Goal: Task Accomplishment & Management: Complete application form

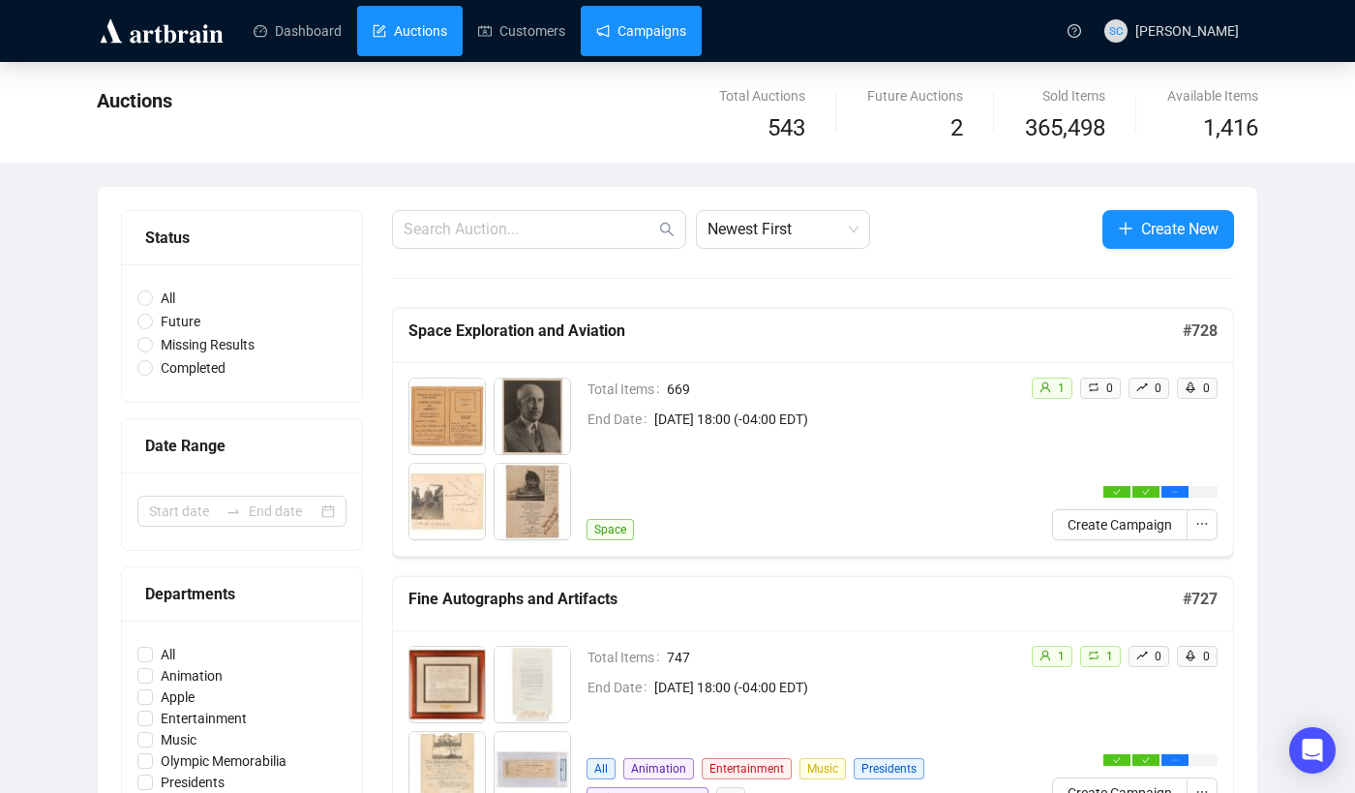
click at [600, 20] on link "Campaigns" at bounding box center [641, 31] width 90 height 50
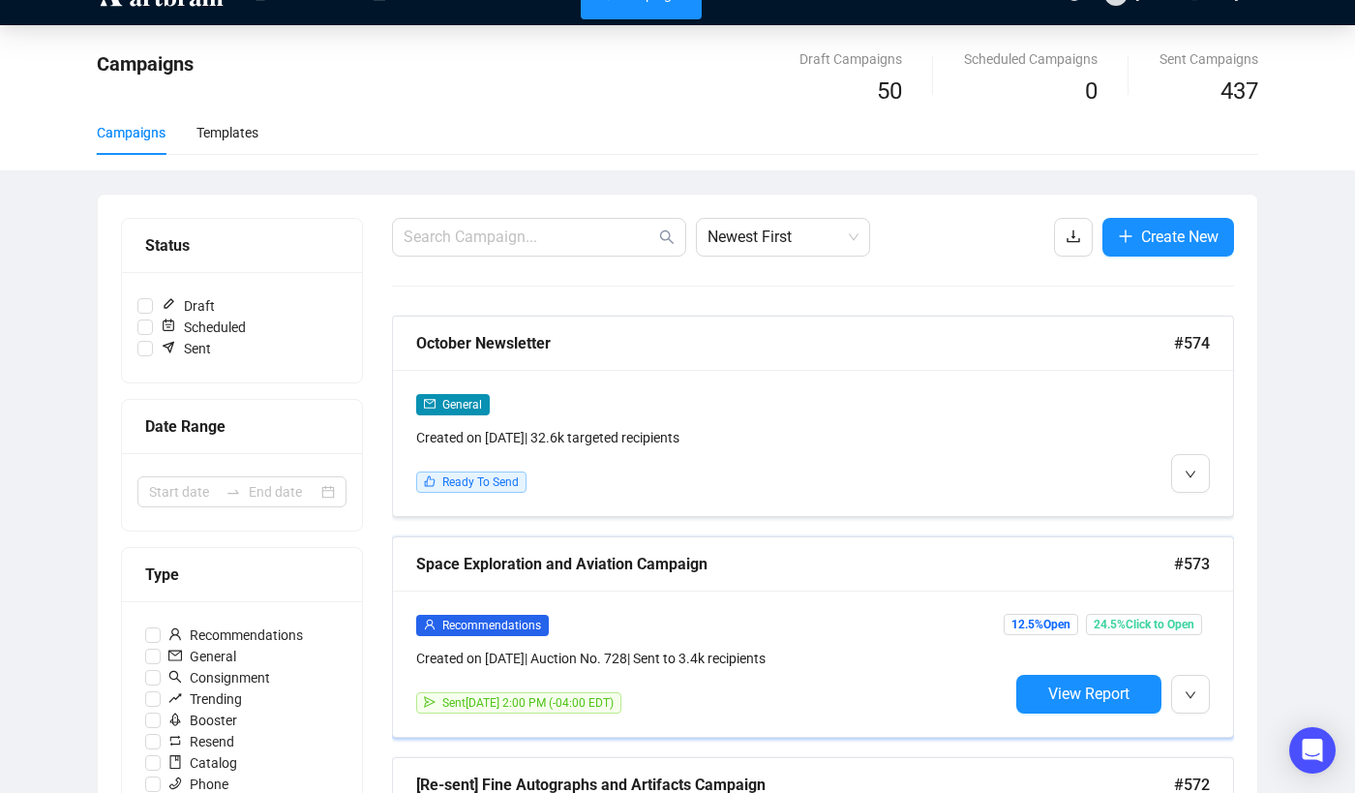
scroll to position [158, 0]
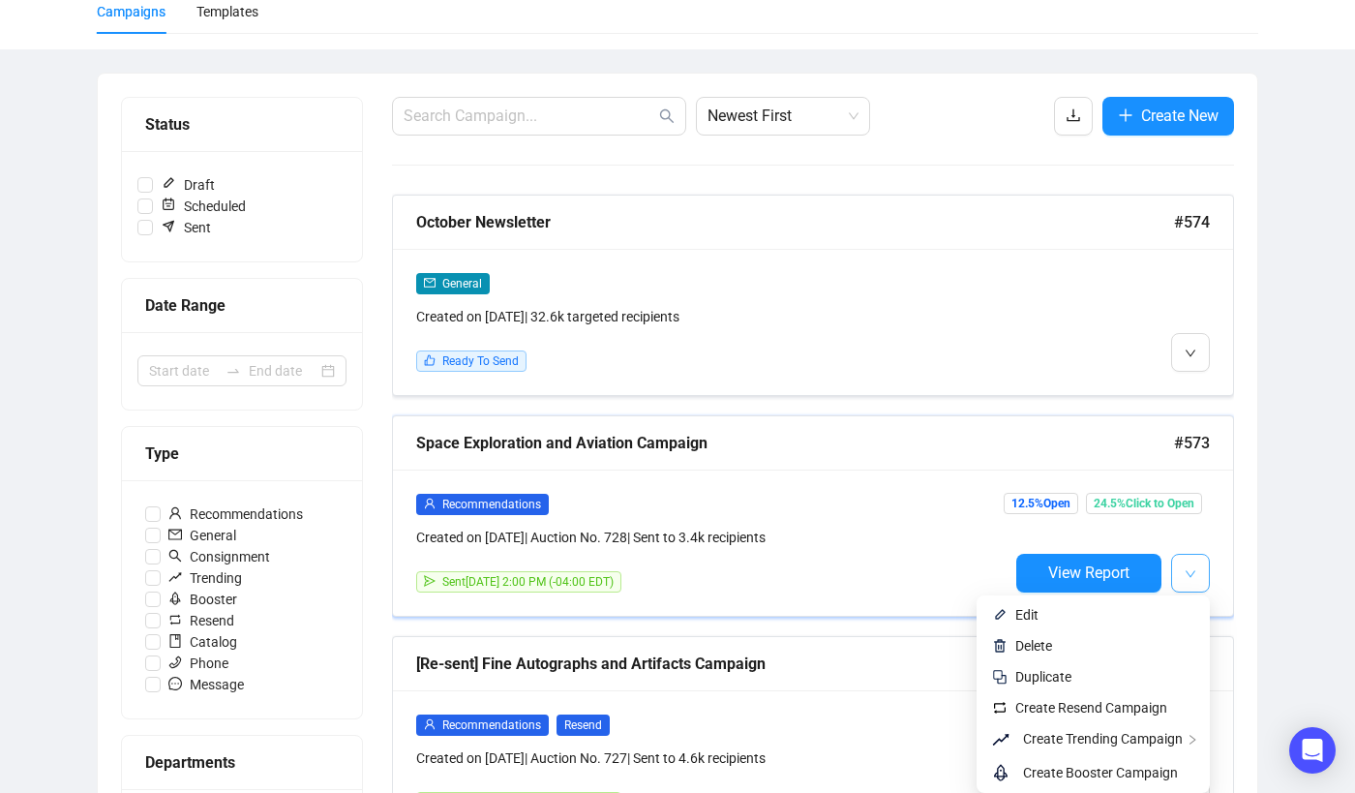
click at [1208, 575] on button "button" at bounding box center [1190, 573] width 39 height 39
click at [1140, 701] on span "Create Resend Campaign" at bounding box center [1091, 707] width 152 height 15
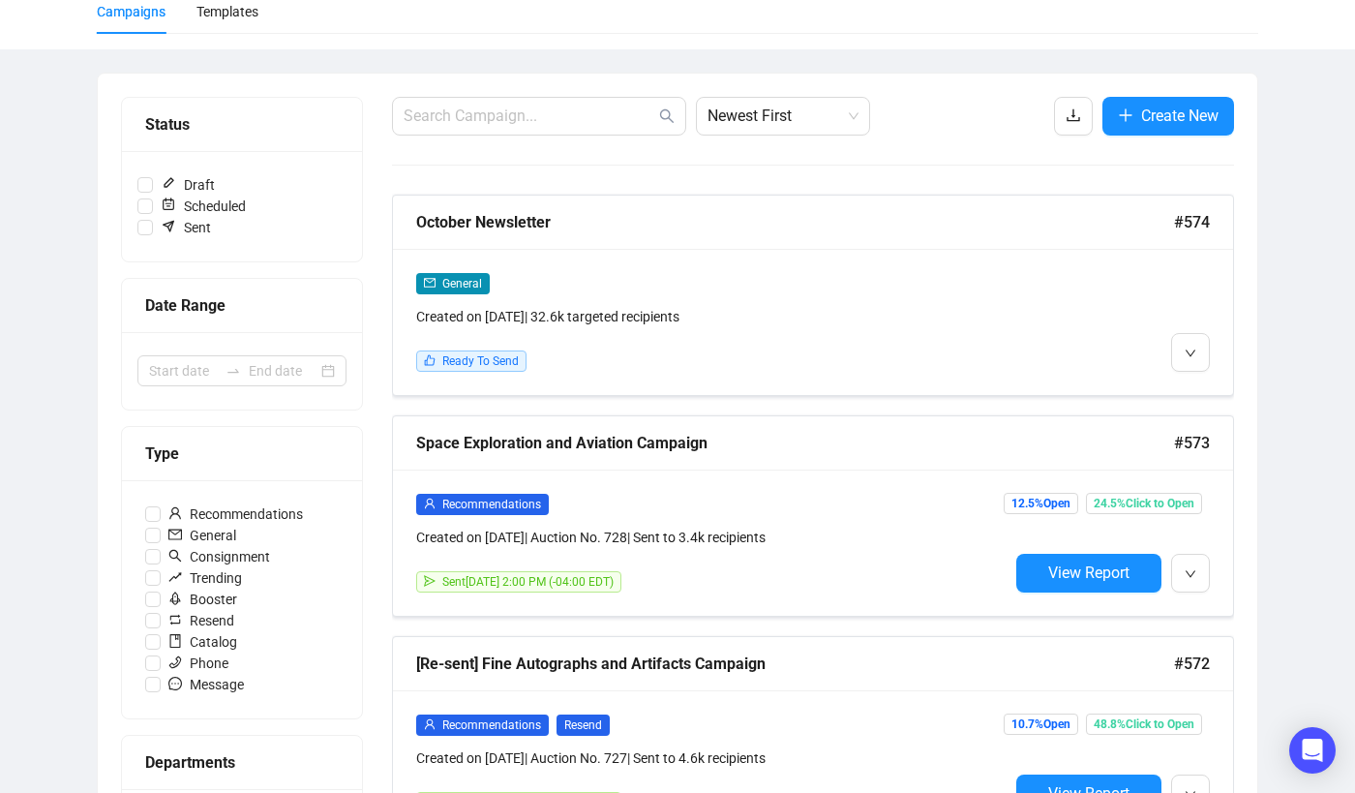
scroll to position [0, 0]
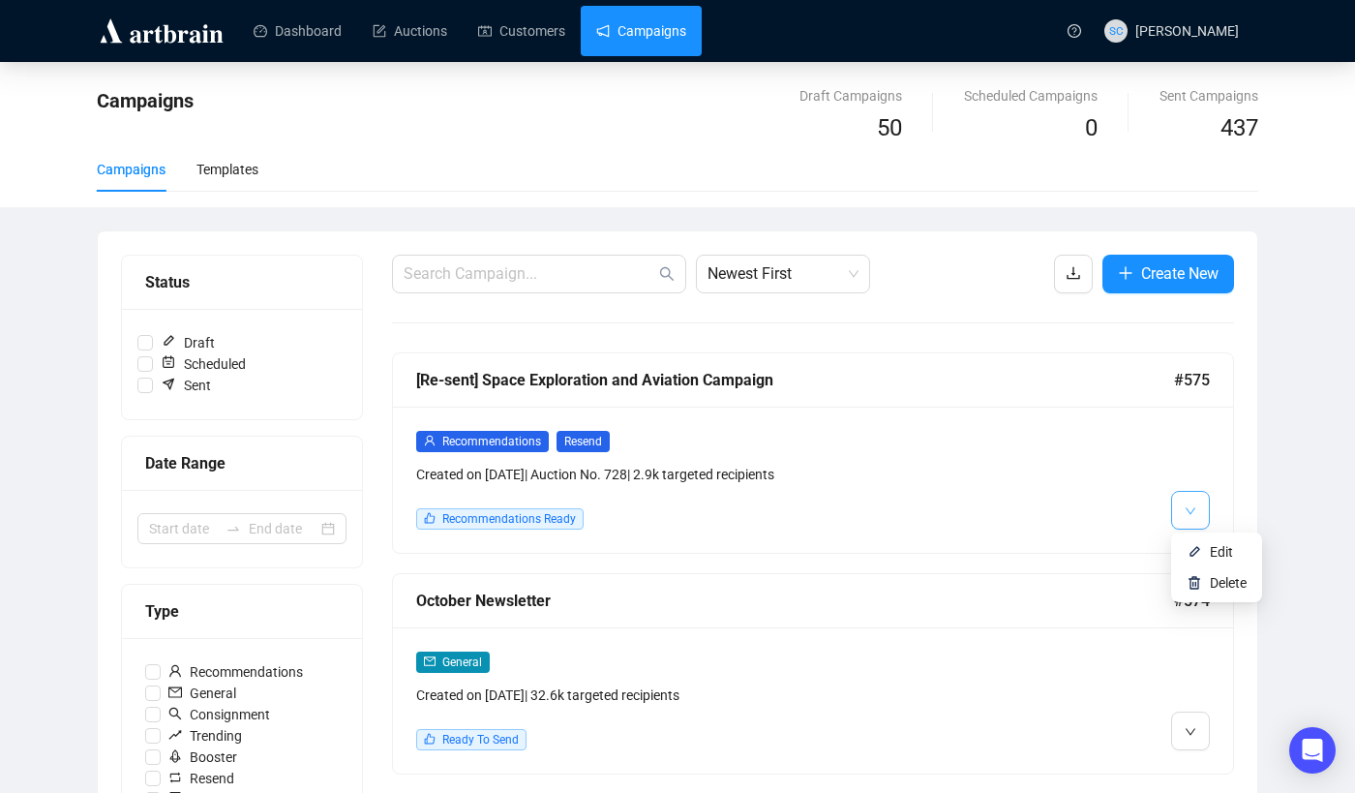
click at [1200, 519] on button "button" at bounding box center [1190, 510] width 39 height 39
click at [1214, 545] on span "Edit" at bounding box center [1221, 551] width 23 height 15
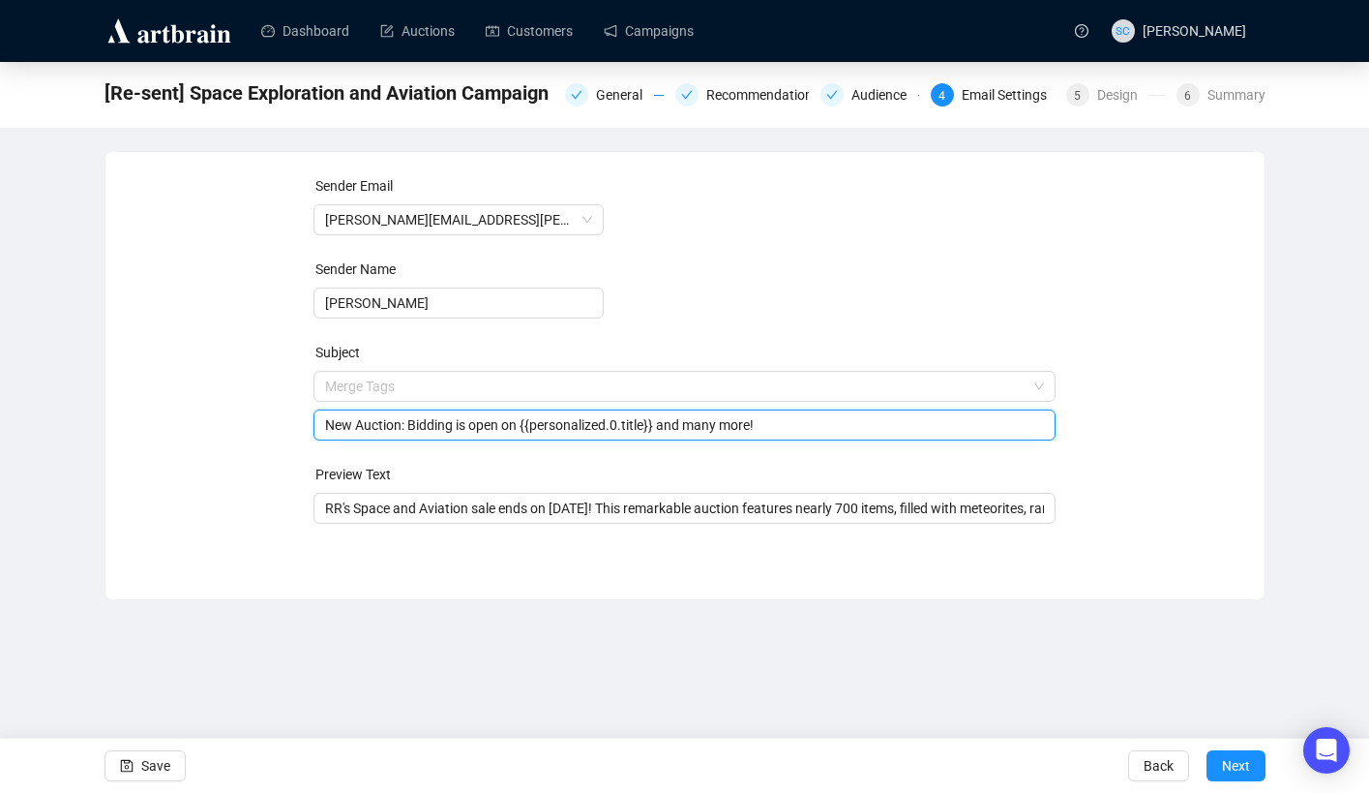
click at [486, 393] on span "Merge Tags New Auction: Bidding is open on {{personalized.0.title}} and many mo…" at bounding box center [685, 405] width 742 height 54
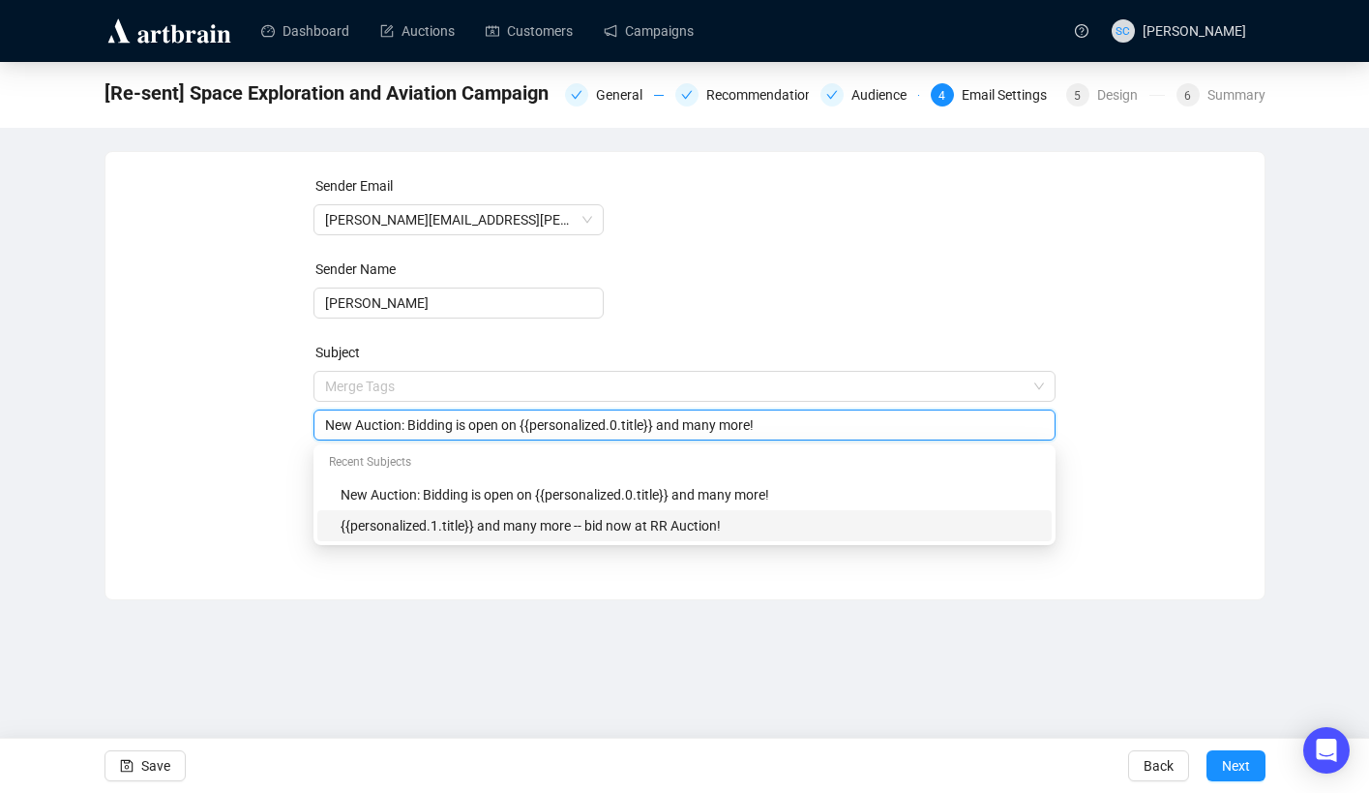
click at [481, 522] on div "{{personalized.1.title}} and many more -- bid now at RR Auction!" at bounding box center [691, 525] width 700 height 21
type input "{{personalized.1.title}} and many more -- bid now at RR Auction!"
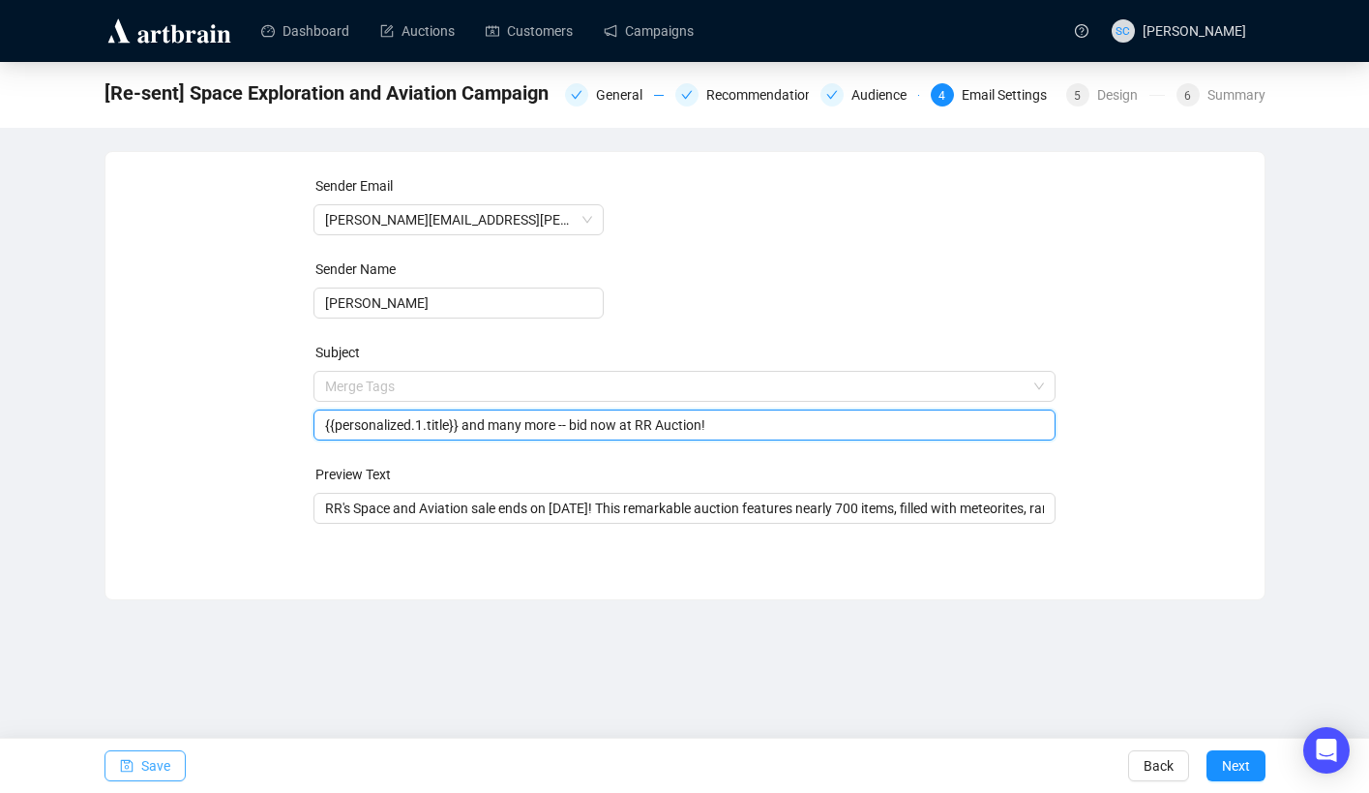
click at [170, 779] on button "Save" at bounding box center [145, 765] width 81 height 31
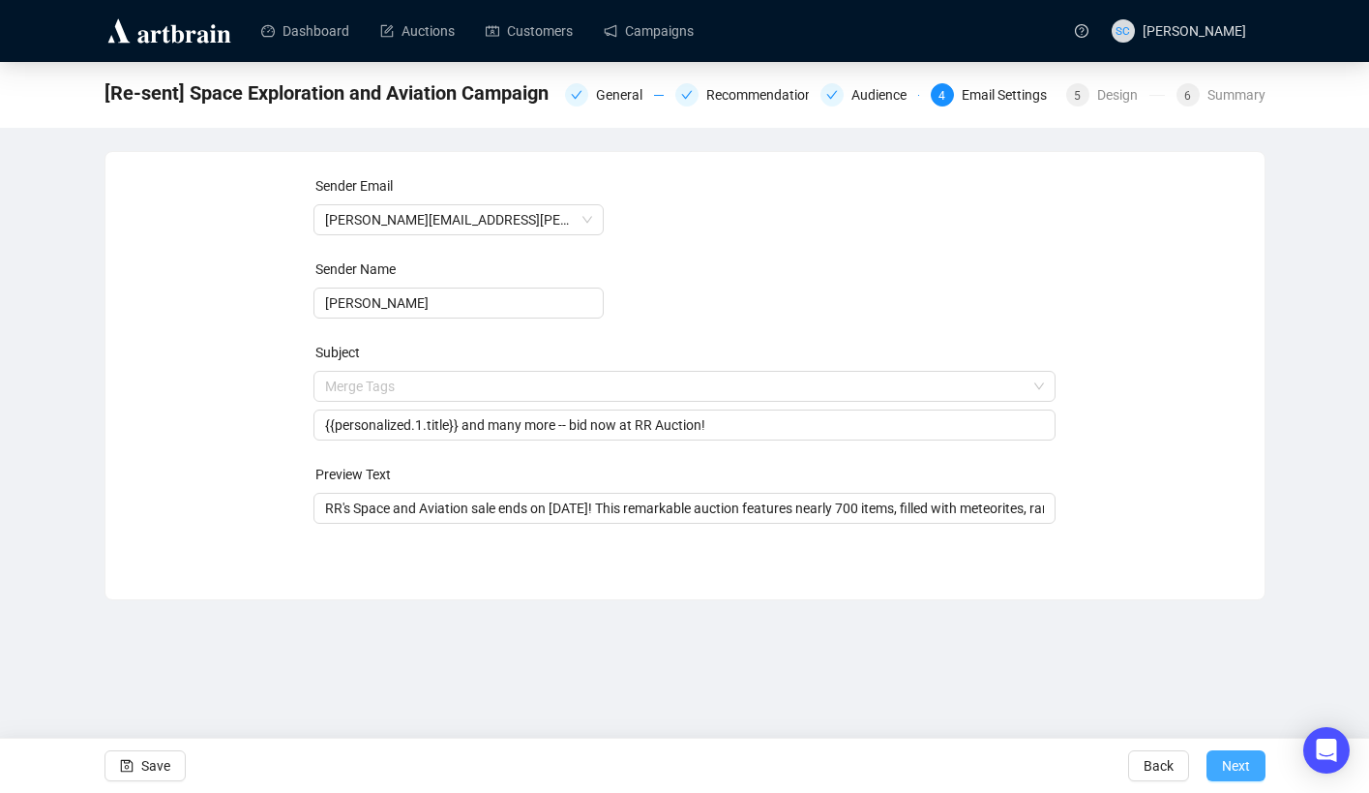
click at [1236, 757] on span "Next" at bounding box center [1236, 765] width 28 height 54
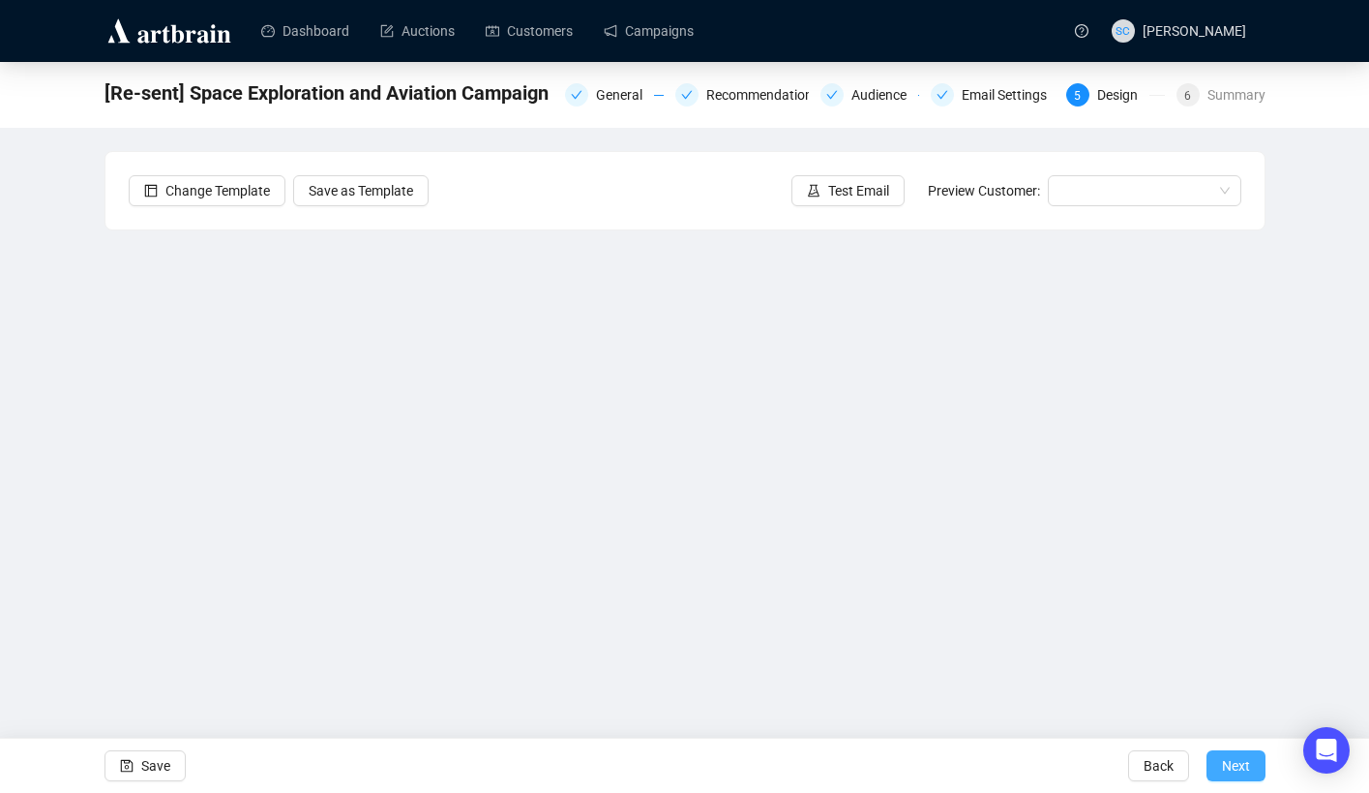
click at [1241, 764] on span "Next" at bounding box center [1236, 765] width 28 height 54
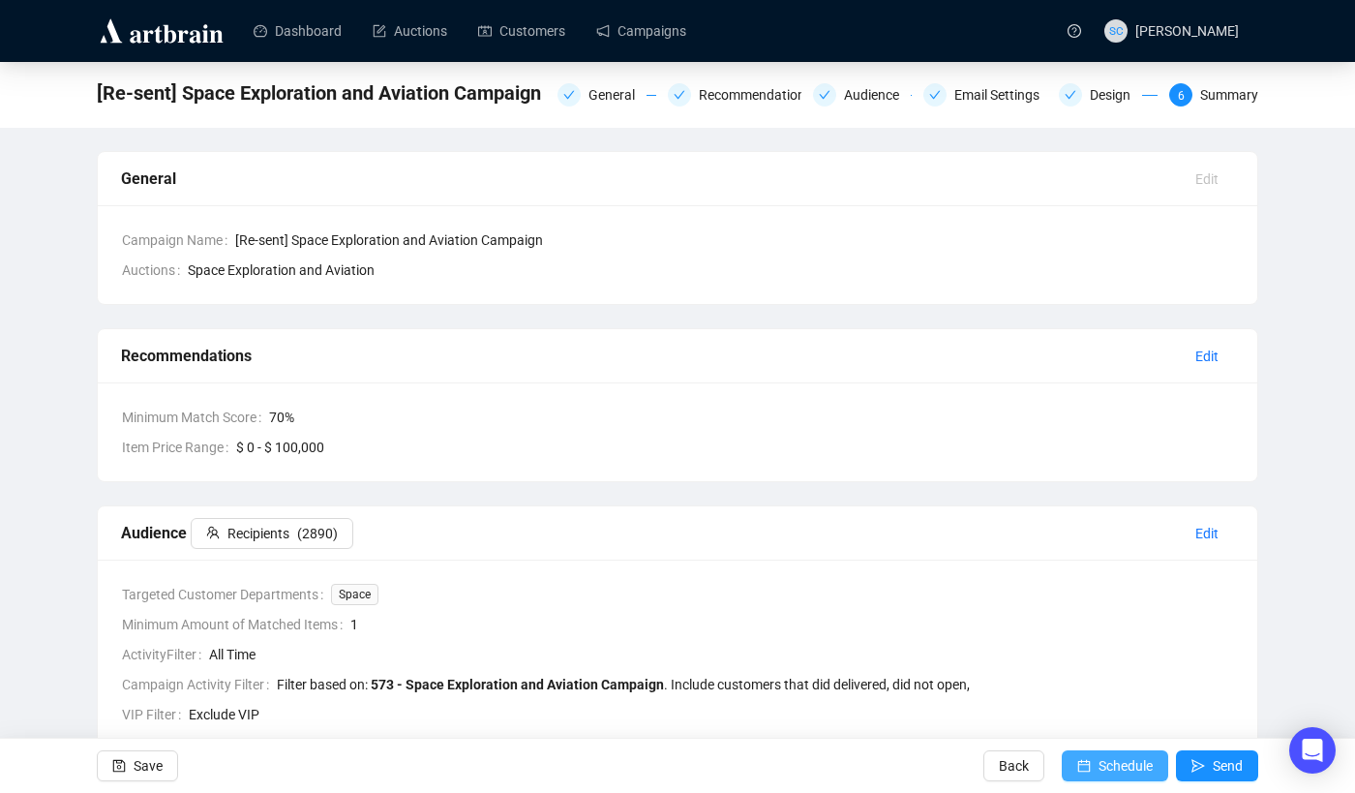
click at [1114, 767] on span "Schedule" at bounding box center [1125, 765] width 54 height 54
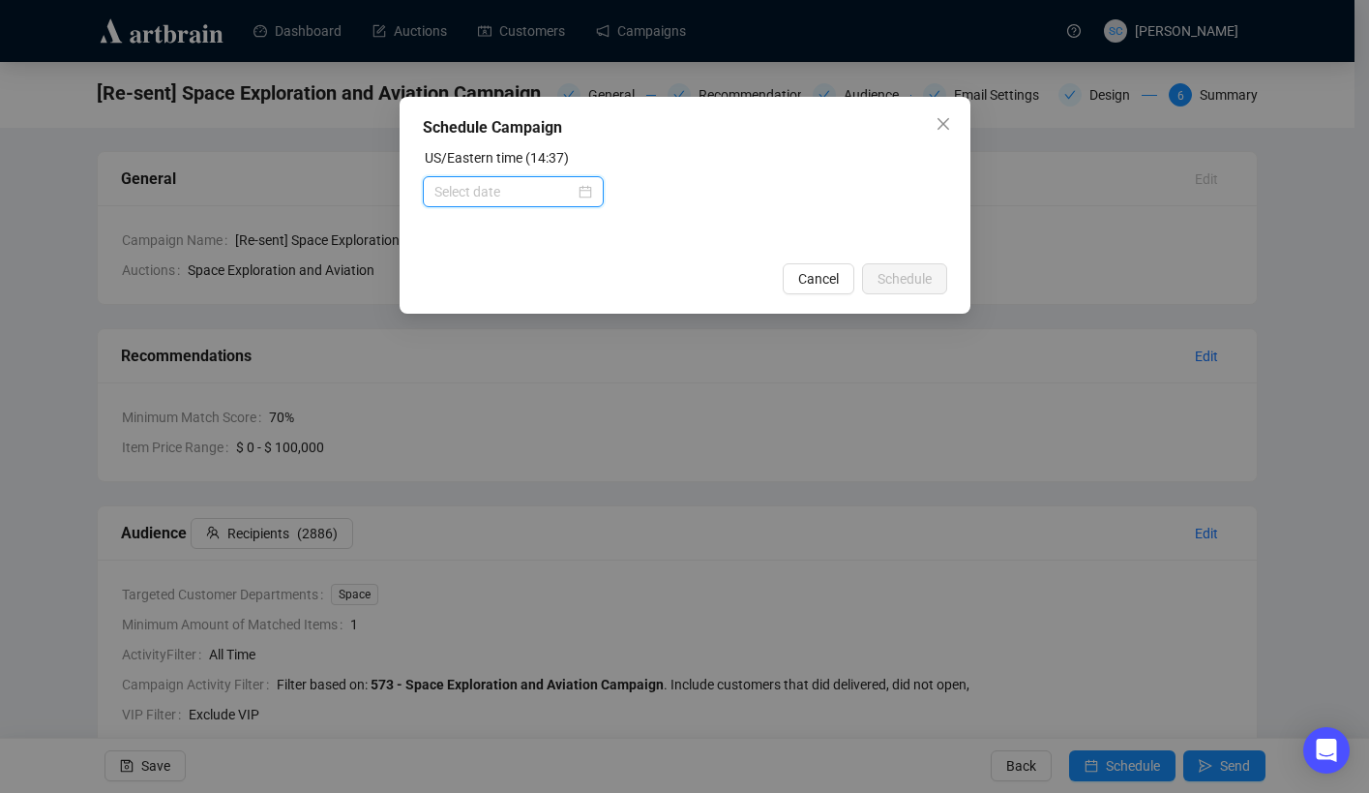
click at [451, 186] on input at bounding box center [505, 191] width 140 height 21
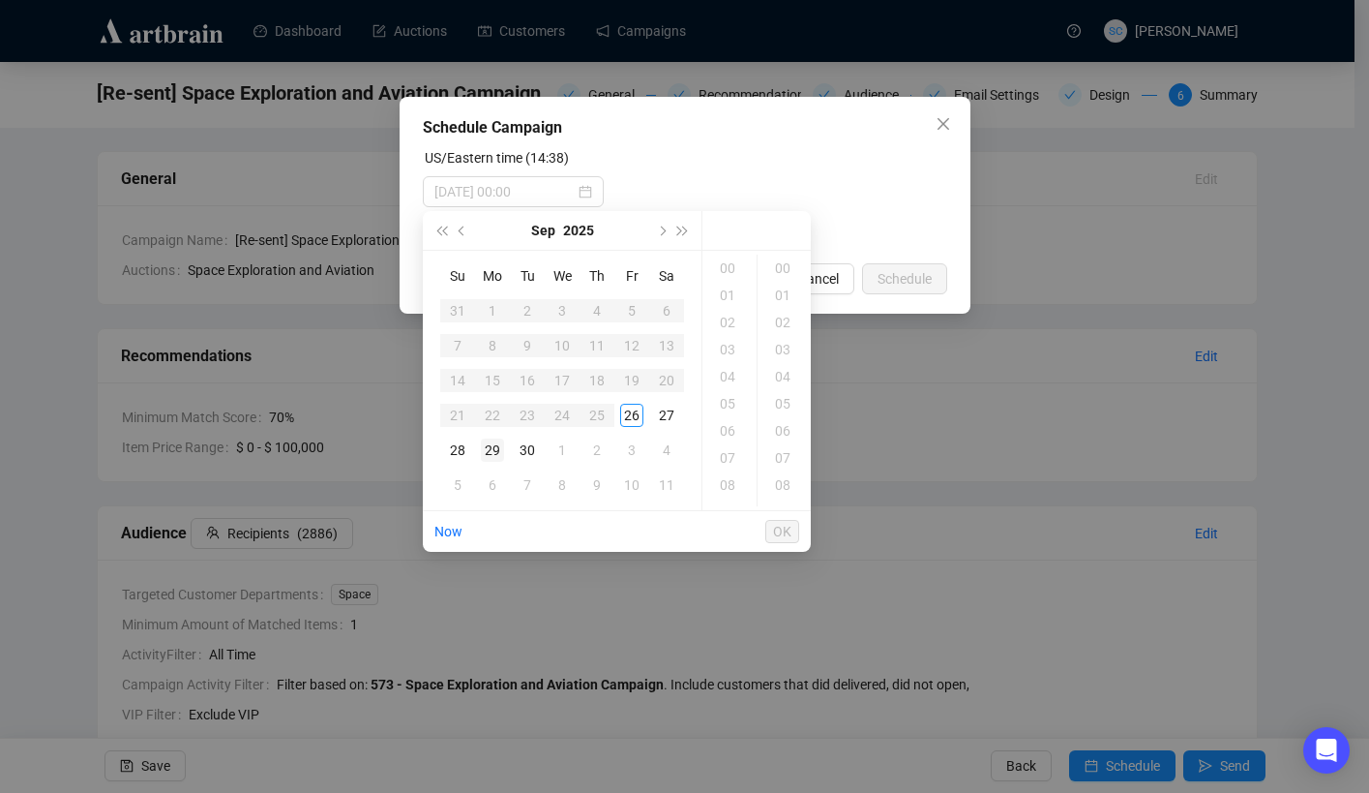
click at [498, 451] on div "29" at bounding box center [492, 449] width 23 height 23
click at [730, 442] on div "14" at bounding box center [730, 446] width 46 height 27
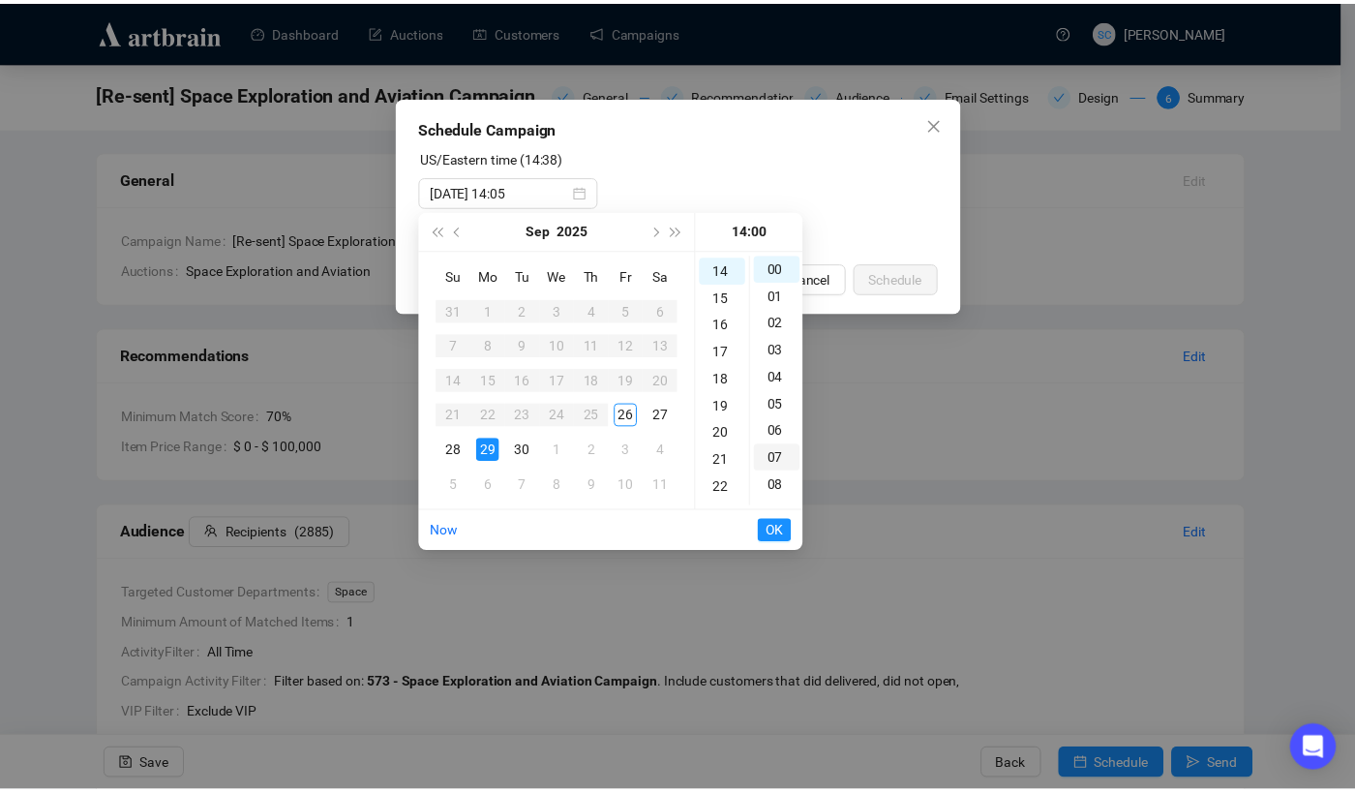
scroll to position [379, 0]
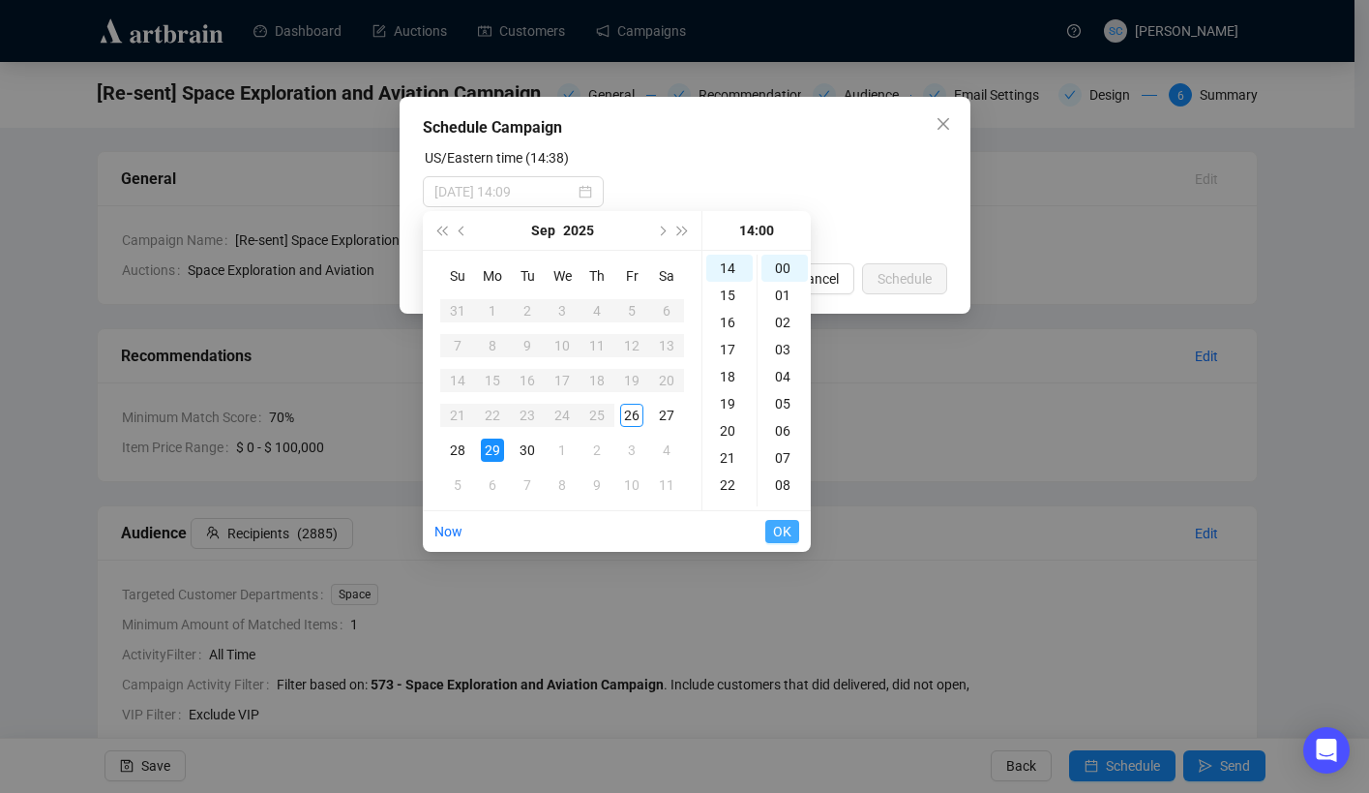
type input "[DATE] 14:00"
click at [782, 535] on span "OK" at bounding box center [782, 531] width 18 height 37
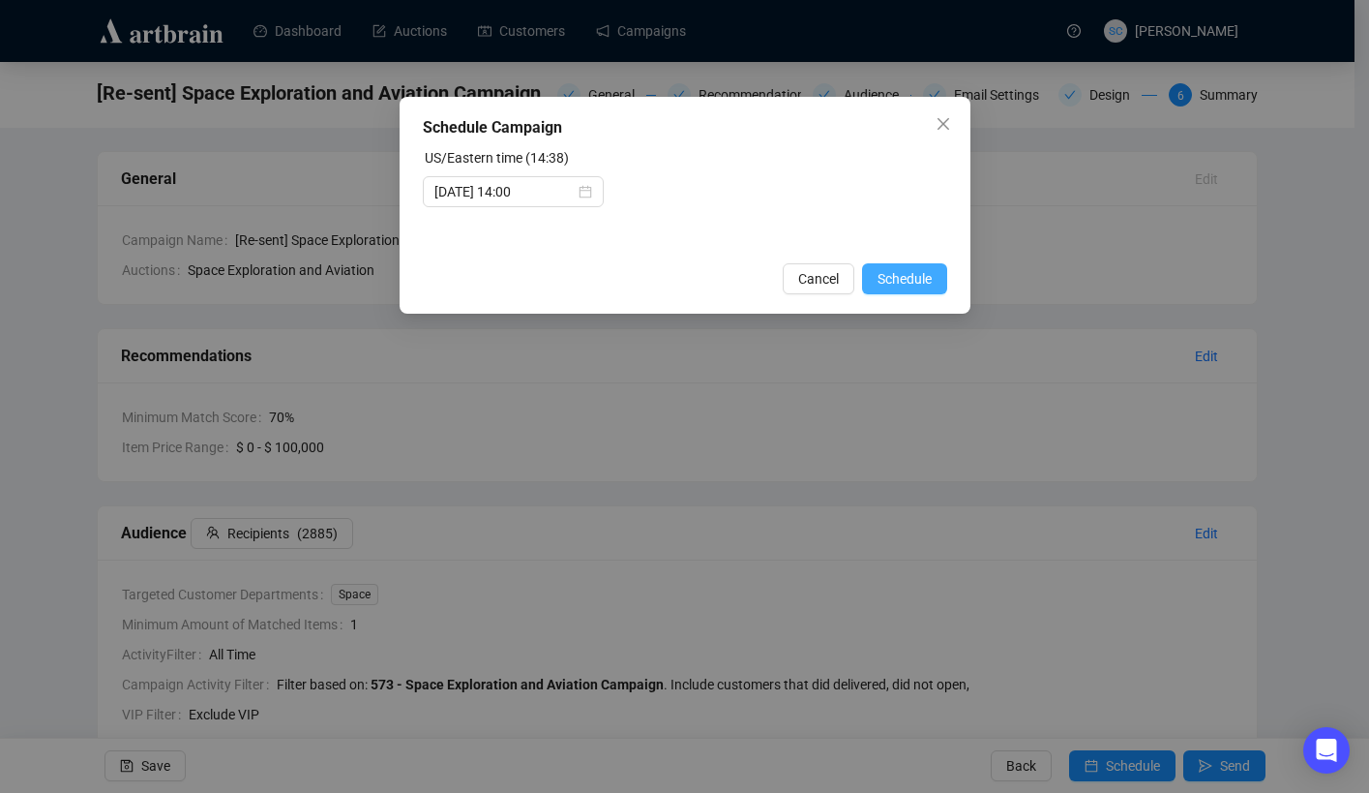
click at [913, 286] on span "Schedule" at bounding box center [905, 278] width 54 height 21
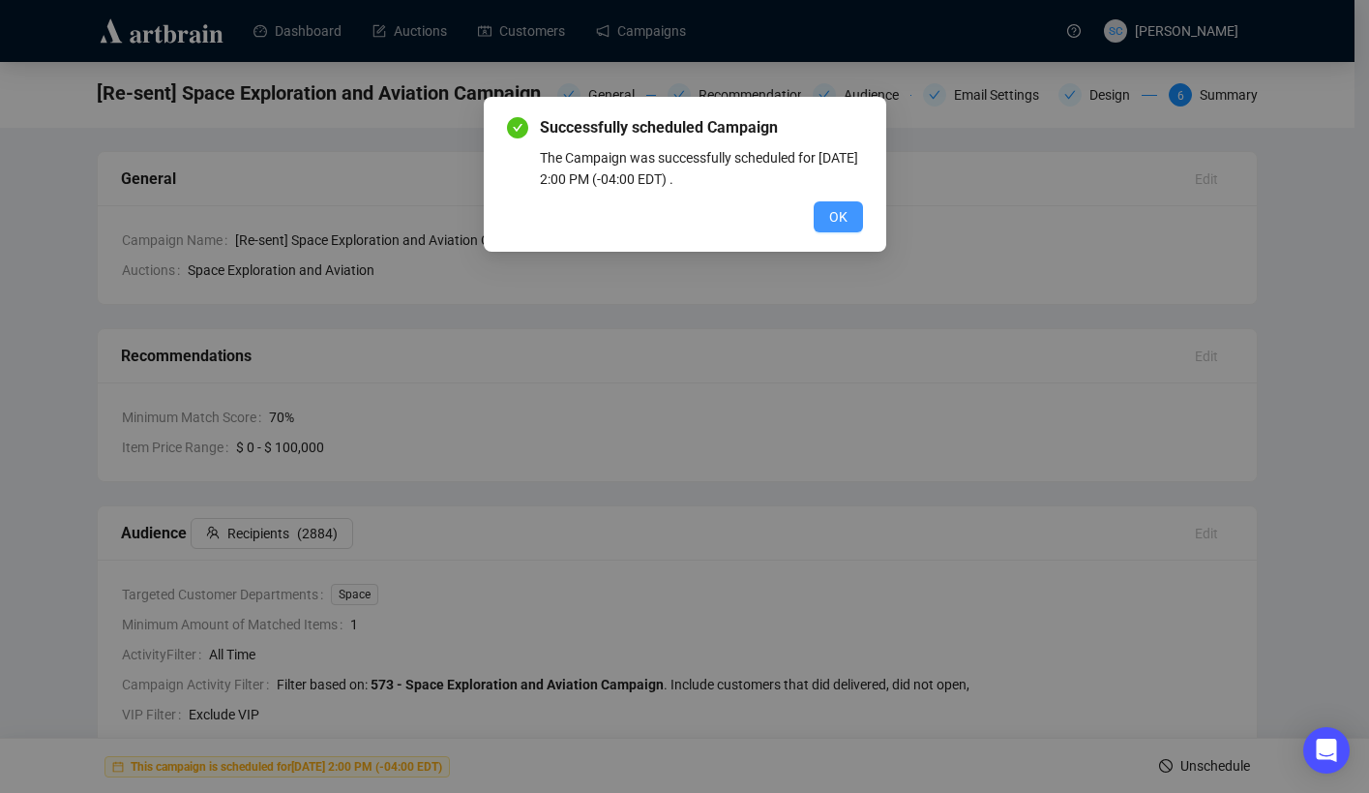
click at [833, 221] on span "OK" at bounding box center [838, 216] width 18 height 21
